Goal: Information Seeking & Learning: Learn about a topic

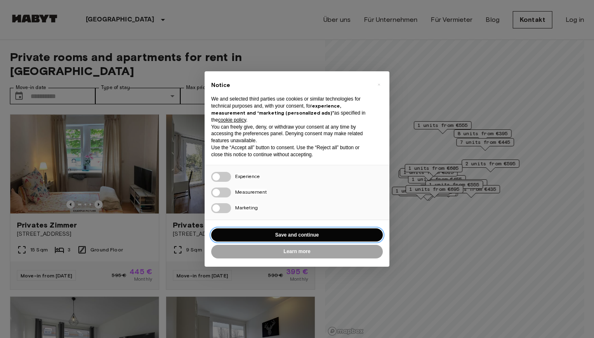
click at [334, 233] on button "Save and continue" at bounding box center [296, 235] width 171 height 14
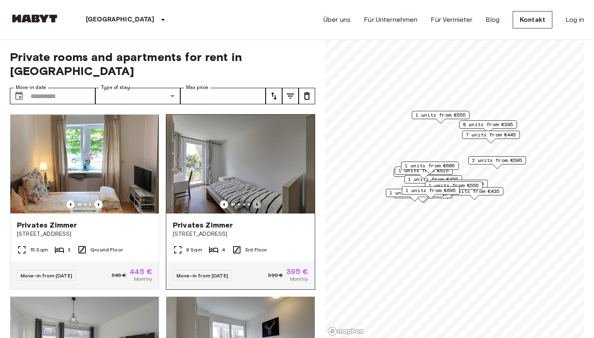
click at [255, 200] on icon "Previous image" at bounding box center [257, 204] width 8 height 8
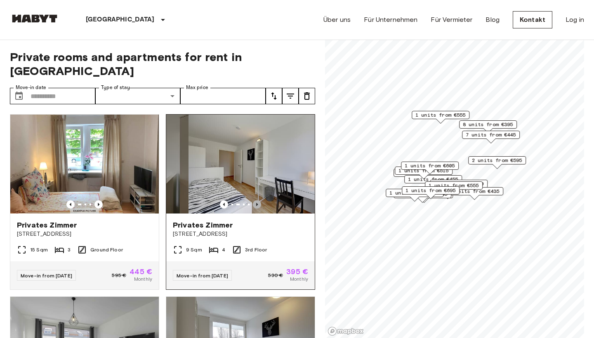
click at [255, 200] on icon "Previous image" at bounding box center [257, 204] width 8 height 8
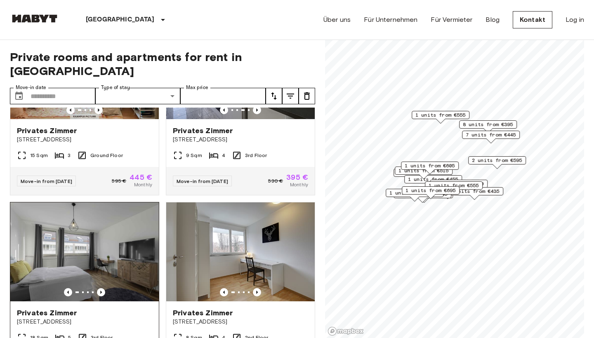
scroll to position [154, 0]
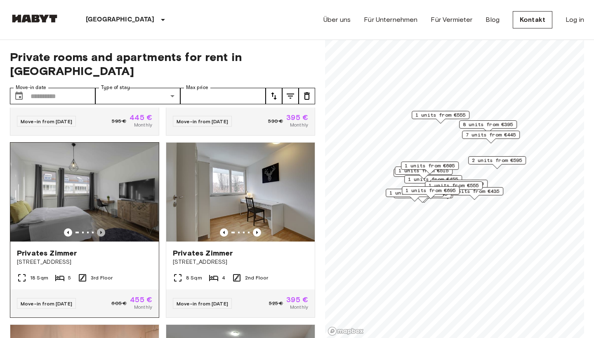
click at [101, 231] on icon "Previous image" at bounding box center [101, 232] width 2 height 3
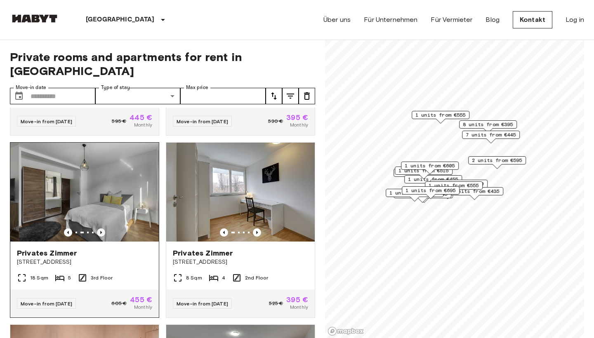
click at [101, 231] on icon "Previous image" at bounding box center [101, 232] width 2 height 3
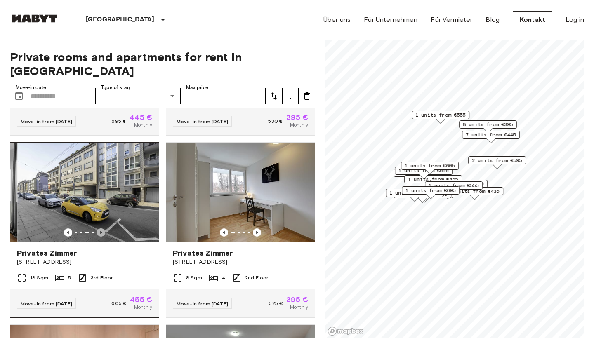
click at [101, 231] on icon "Previous image" at bounding box center [101, 232] width 2 height 3
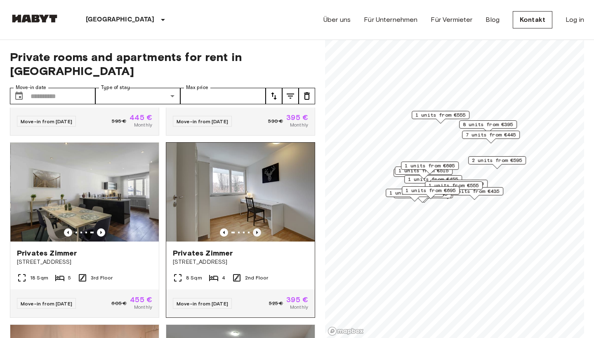
click at [256, 228] on icon "Previous image" at bounding box center [257, 232] width 8 height 8
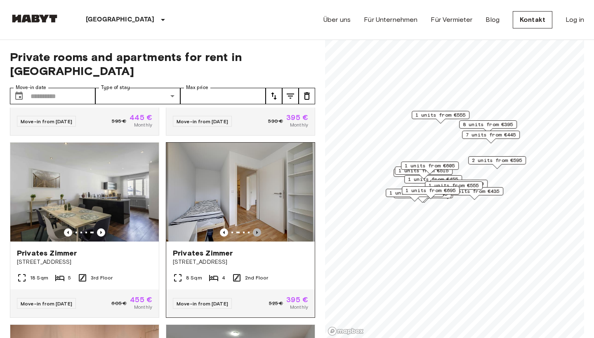
click at [256, 228] on icon "Previous image" at bounding box center [257, 232] width 8 height 8
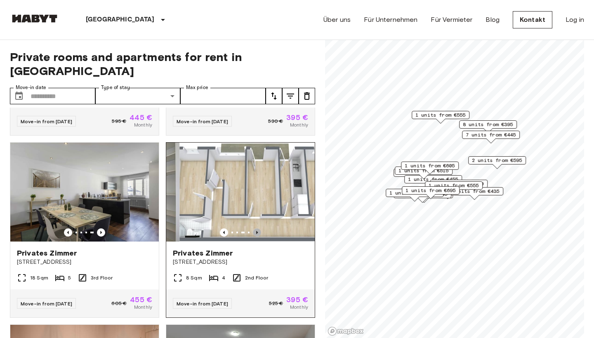
click at [256, 228] on icon "Previous image" at bounding box center [257, 232] width 8 height 8
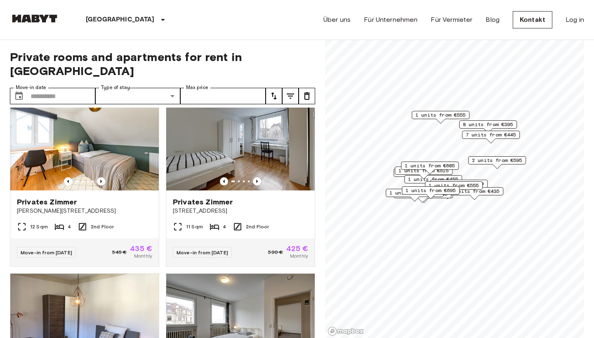
scroll to position [751, 0]
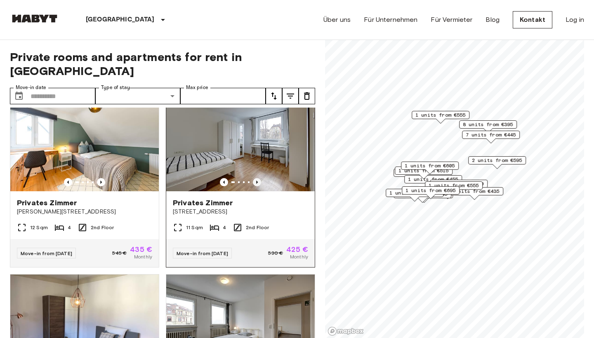
click at [257, 181] on icon "Previous image" at bounding box center [257, 182] width 2 height 3
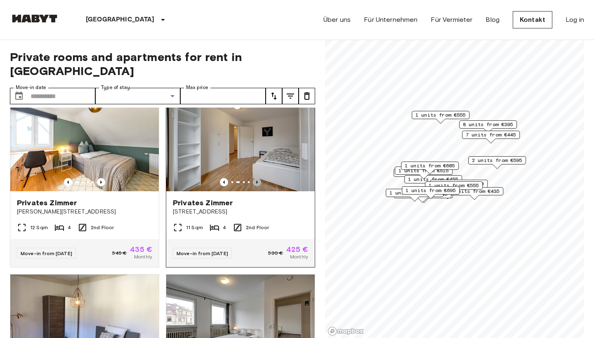
click at [257, 178] on icon "Previous image" at bounding box center [257, 182] width 8 height 8
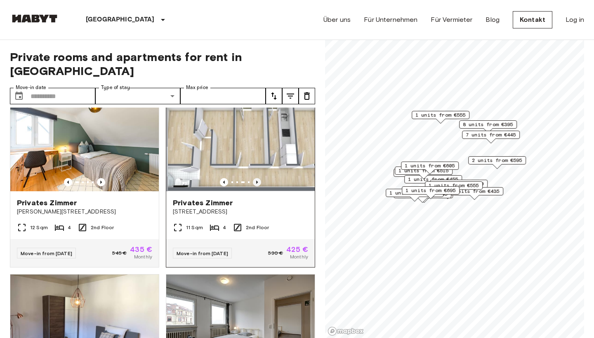
click at [257, 178] on icon "Previous image" at bounding box center [257, 182] width 8 height 8
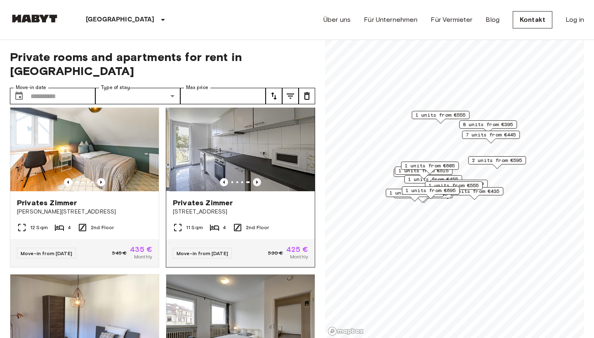
click at [257, 178] on icon "Previous image" at bounding box center [257, 182] width 8 height 8
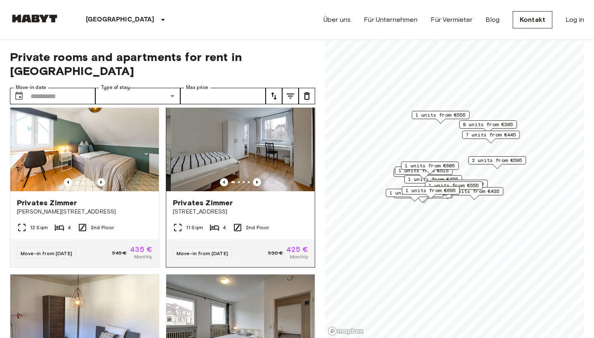
scroll to position [881, 0]
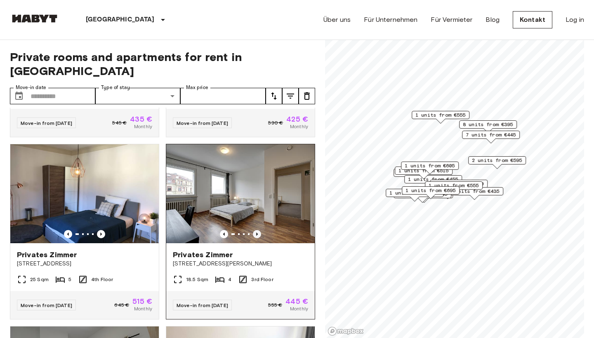
click at [256, 230] on icon "Previous image" at bounding box center [257, 234] width 8 height 8
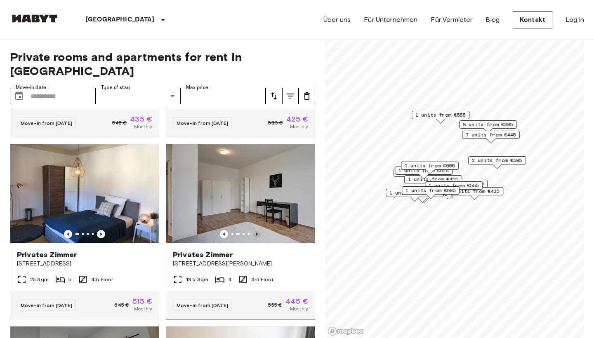
click at [256, 230] on icon "Previous image" at bounding box center [257, 234] width 8 height 8
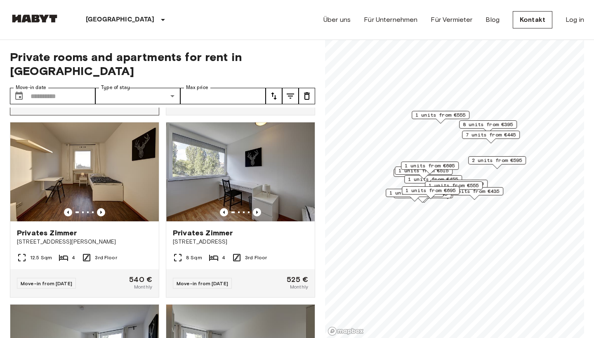
scroll to position [1268, 0]
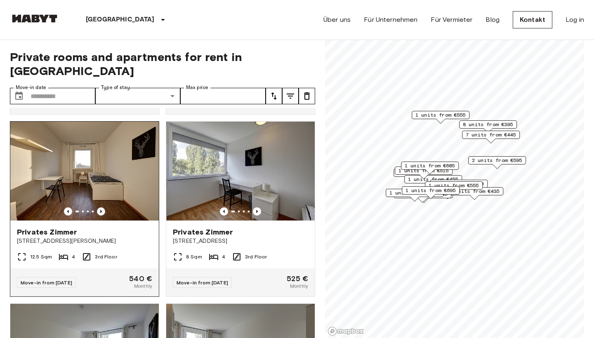
click at [101, 210] on icon "Previous image" at bounding box center [101, 211] width 2 height 3
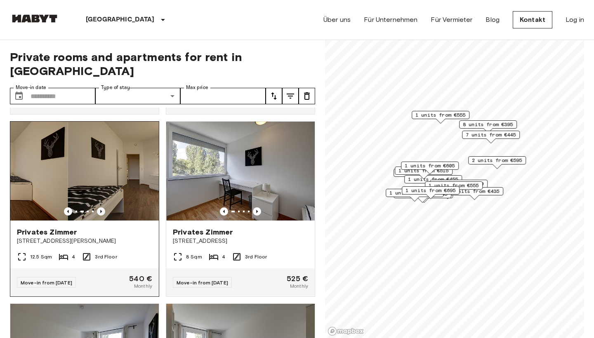
click at [101, 210] on icon "Previous image" at bounding box center [101, 211] width 2 height 3
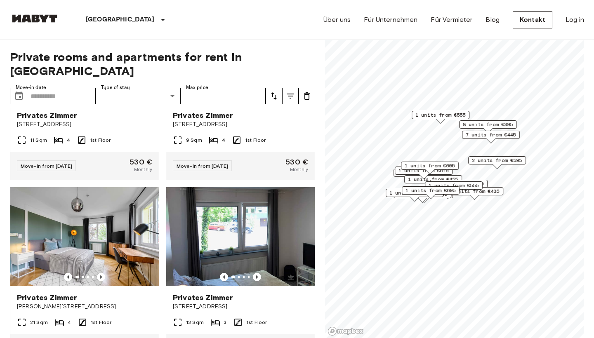
scroll to position [1612, 0]
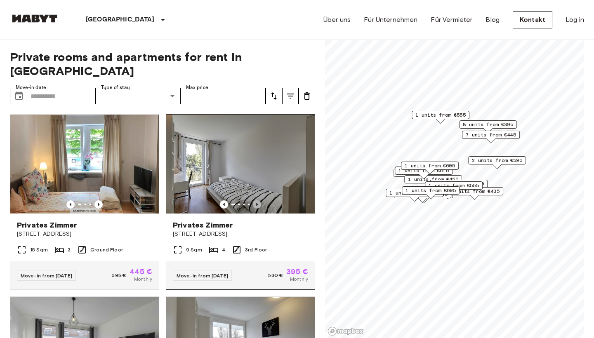
click at [256, 200] on icon "Previous image" at bounding box center [257, 204] width 8 height 8
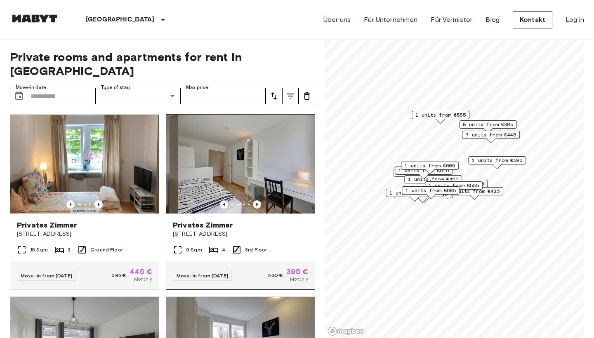
click at [255, 200] on icon "Previous image" at bounding box center [257, 204] width 8 height 8
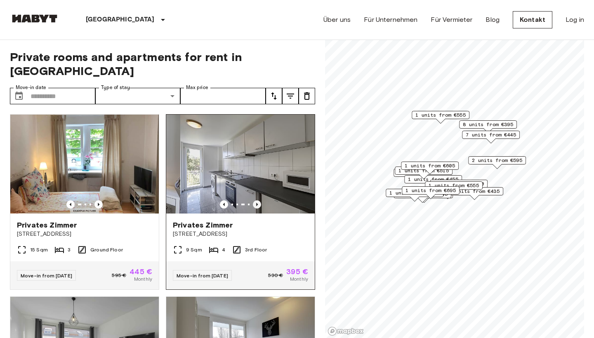
click at [255, 200] on icon "Previous image" at bounding box center [257, 204] width 8 height 8
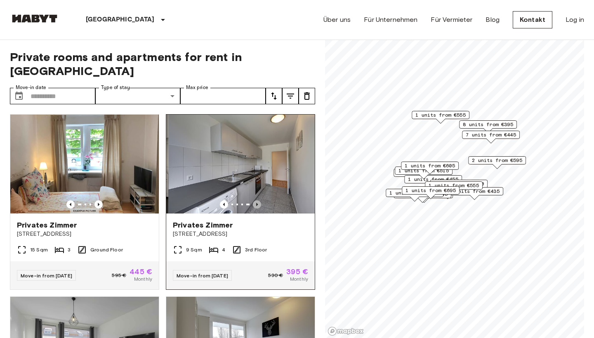
click at [255, 200] on icon "Previous image" at bounding box center [257, 204] width 8 height 8
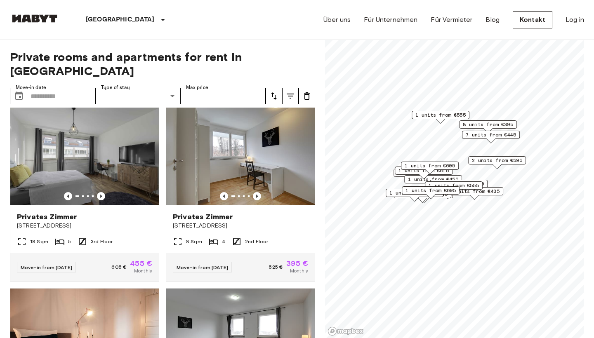
scroll to position [185, 0]
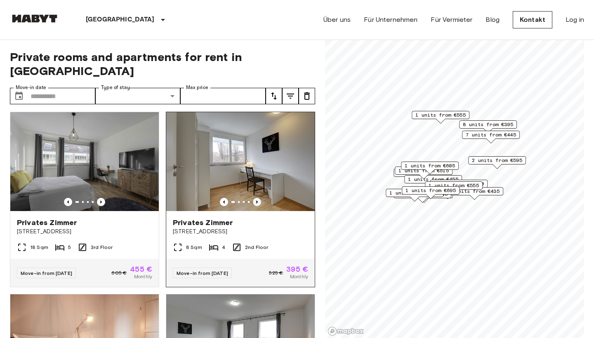
click at [258, 198] on icon "Previous image" at bounding box center [257, 202] width 8 height 8
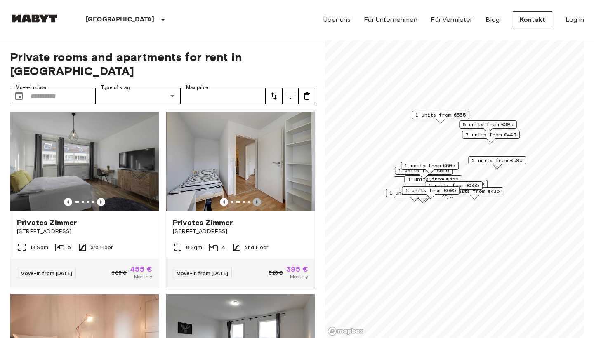
click at [258, 198] on icon "Previous image" at bounding box center [257, 202] width 8 height 8
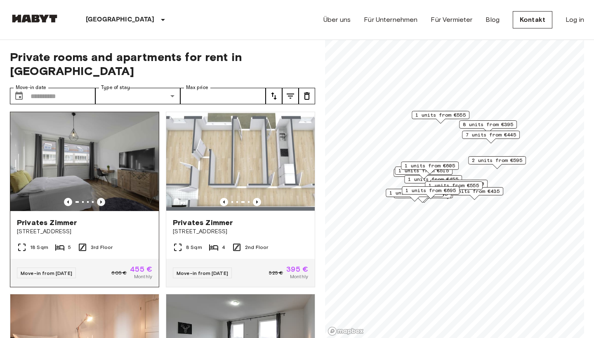
click at [97, 198] on icon "Previous image" at bounding box center [101, 202] width 8 height 8
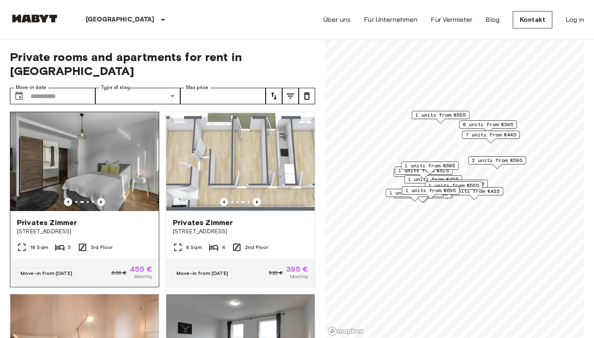
click at [97, 198] on icon "Previous image" at bounding box center [101, 202] width 8 height 8
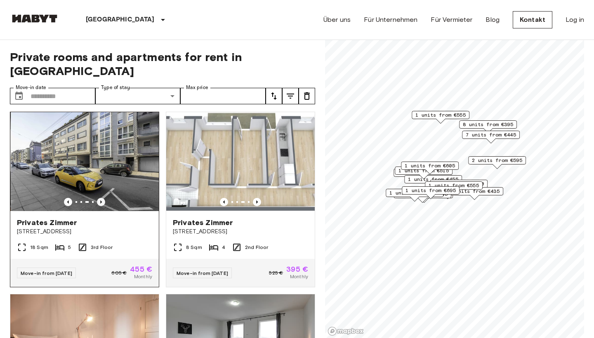
click at [97, 198] on icon "Previous image" at bounding box center [101, 202] width 8 height 8
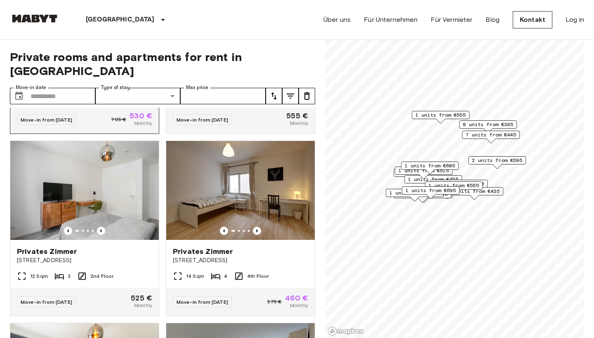
scroll to position [523, 0]
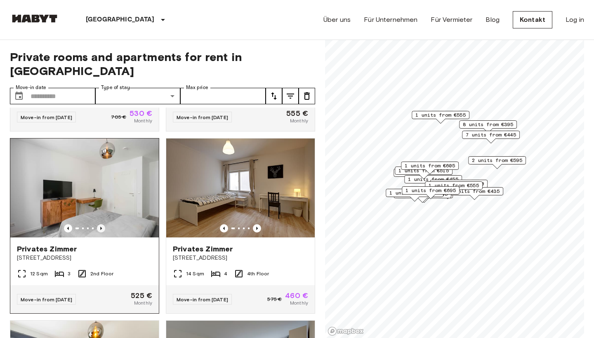
click at [99, 224] on icon "Previous image" at bounding box center [101, 228] width 8 height 8
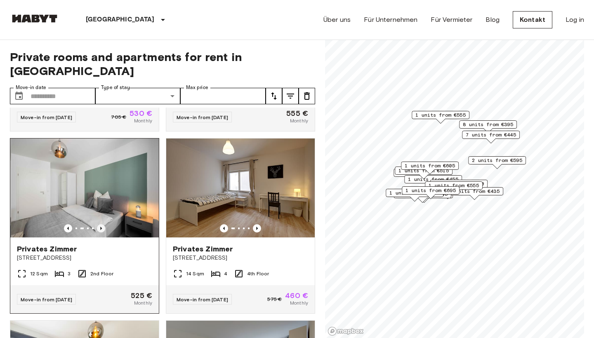
click at [102, 224] on icon "Previous image" at bounding box center [101, 228] width 8 height 8
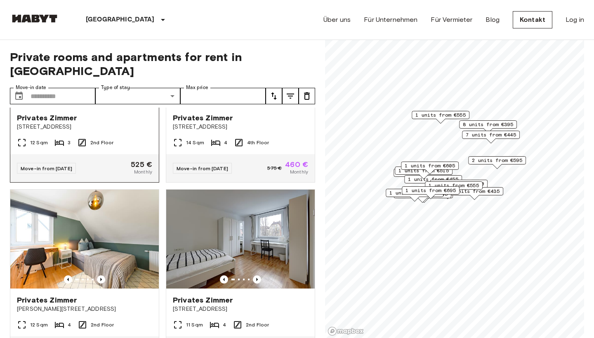
scroll to position [655, 0]
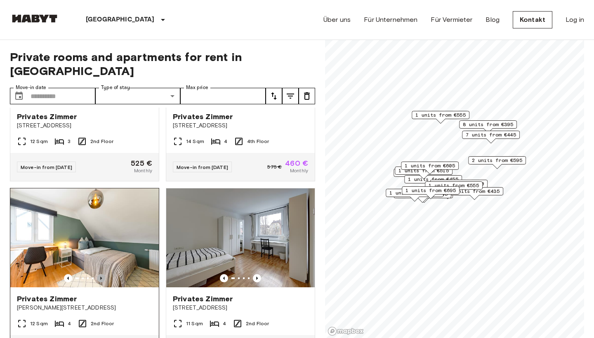
click at [101, 274] on icon "Previous image" at bounding box center [101, 278] width 8 height 8
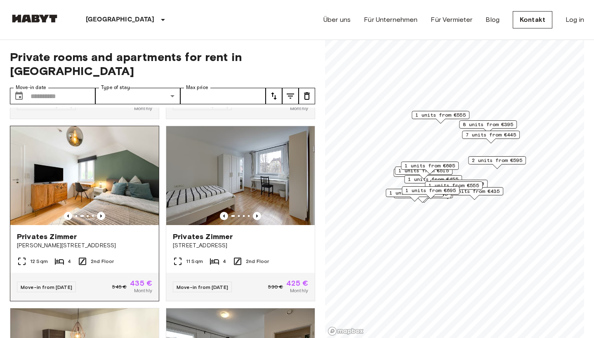
scroll to position [728, 0]
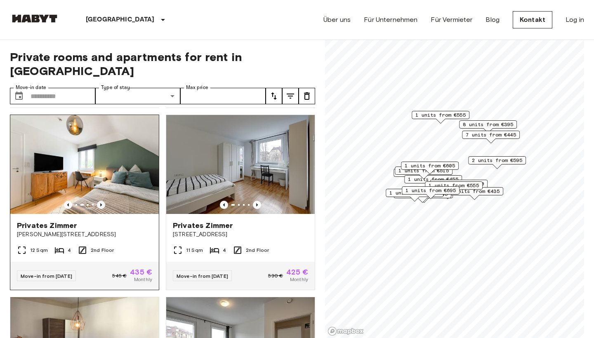
click at [101, 201] on icon "Previous image" at bounding box center [101, 205] width 8 height 8
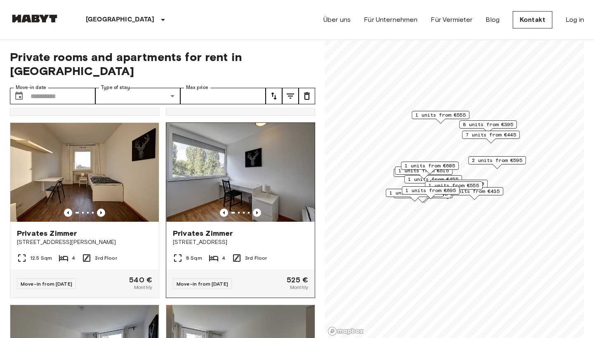
scroll to position [1266, 0]
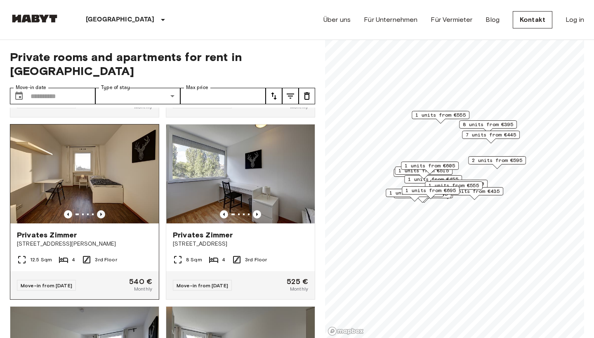
click at [99, 210] on icon "Previous image" at bounding box center [101, 214] width 8 height 8
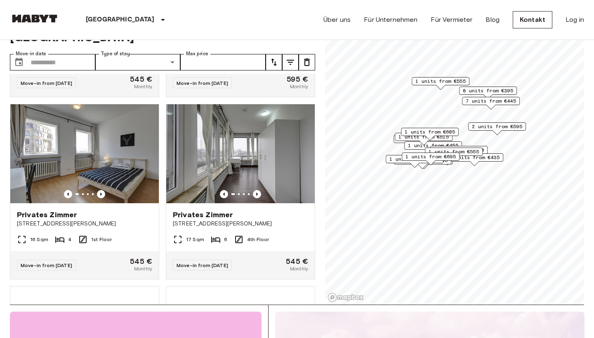
scroll to position [1995, 0]
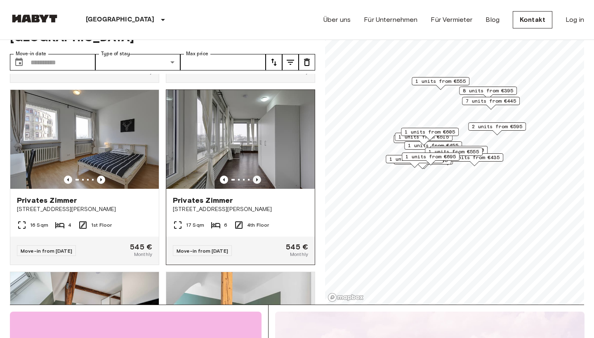
click at [257, 178] on icon "Previous image" at bounding box center [257, 179] width 2 height 3
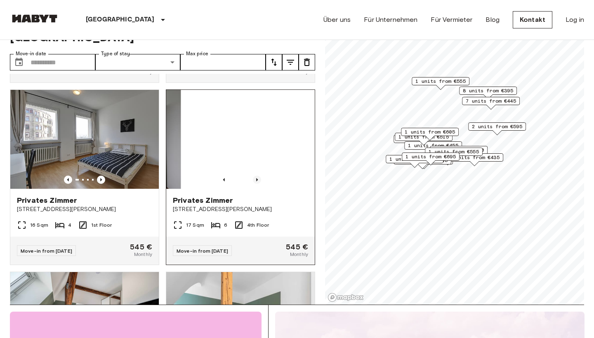
click at [256, 178] on icon "Previous image" at bounding box center [257, 179] width 2 height 3
